Goal: Task Accomplishment & Management: Use online tool/utility

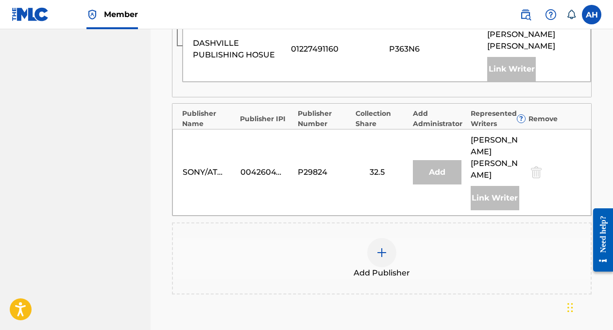
scroll to position [564, 0]
